Goal: Task Accomplishment & Management: Manage account settings

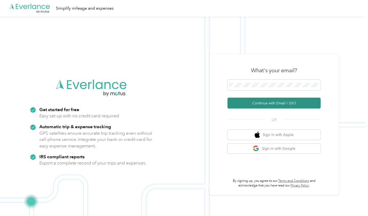
click at [250, 105] on button "Continue with Email / SSO" at bounding box center [274, 103] width 93 height 11
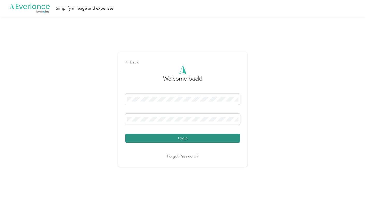
click at [197, 139] on button "Login" at bounding box center [182, 138] width 115 height 9
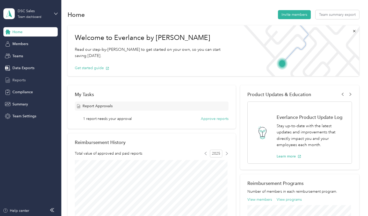
click at [17, 77] on span "Reports" at bounding box center [18, 79] width 13 height 5
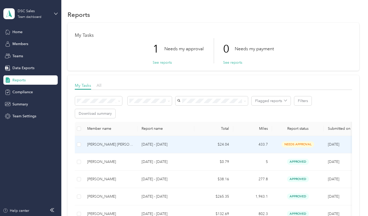
click at [106, 146] on div "[PERSON_NAME] [PERSON_NAME]" at bounding box center [110, 145] width 46 height 6
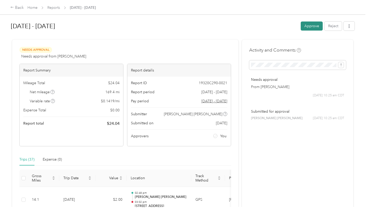
click at [310, 23] on button "Approve" at bounding box center [312, 25] width 22 height 9
